Goal: Task Accomplishment & Management: Manage account settings

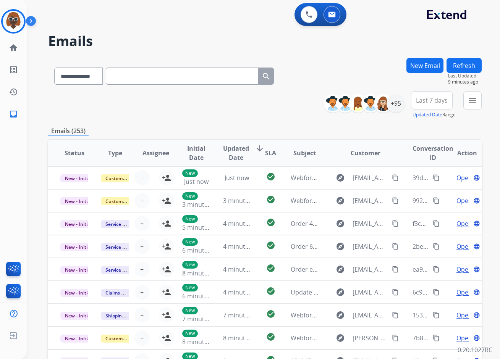
select select "**********"
click at [13, 48] on mat-icon "home" at bounding box center [13, 47] width 9 height 9
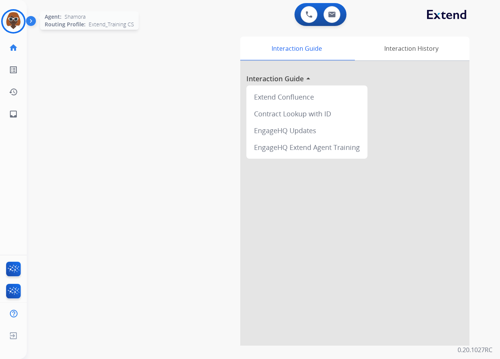
click at [16, 23] on img at bounding box center [13, 21] width 21 height 21
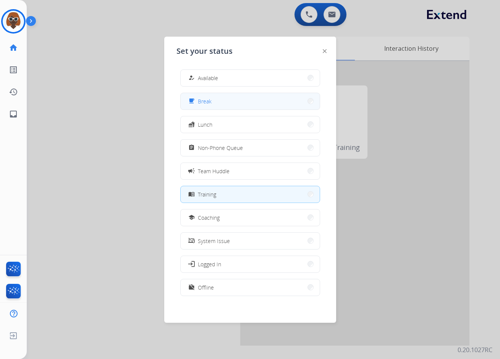
click at [248, 106] on button "free_breakfast Break" at bounding box center [250, 101] width 139 height 16
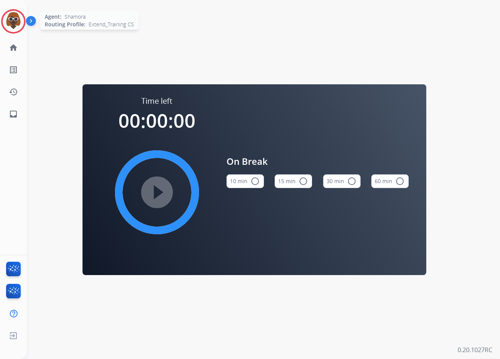
drag, startPoint x: 12, startPoint y: 18, endPoint x: 11, endPoint y: 24, distance: 5.7
click at [11, 18] on img at bounding box center [13, 21] width 21 height 21
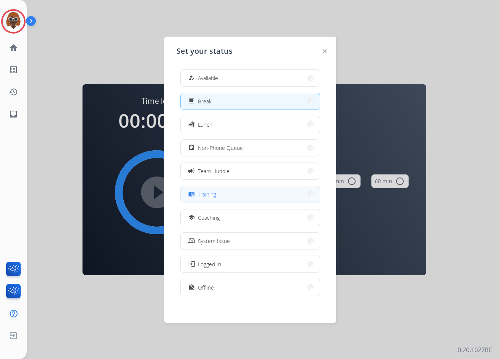
click at [228, 194] on button "menu_book Training" at bounding box center [250, 194] width 139 height 16
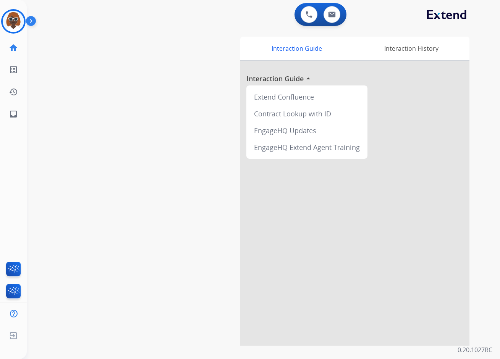
click at [155, 132] on div "swap_horiz Break voice bridge close_fullscreen Connect 3-Way Call merge_type Se…" at bounding box center [254, 186] width 455 height 318
click at [8, 21] on img at bounding box center [13, 21] width 21 height 21
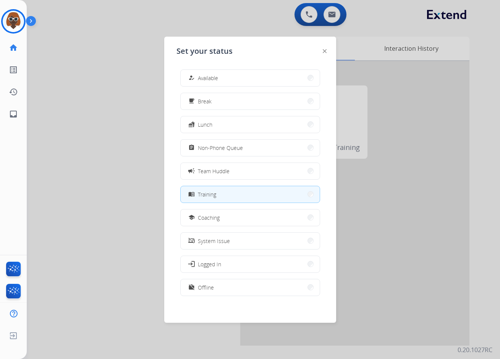
click at [121, 113] on div at bounding box center [250, 179] width 500 height 359
